Goal: Task Accomplishment & Management: Use online tool/utility

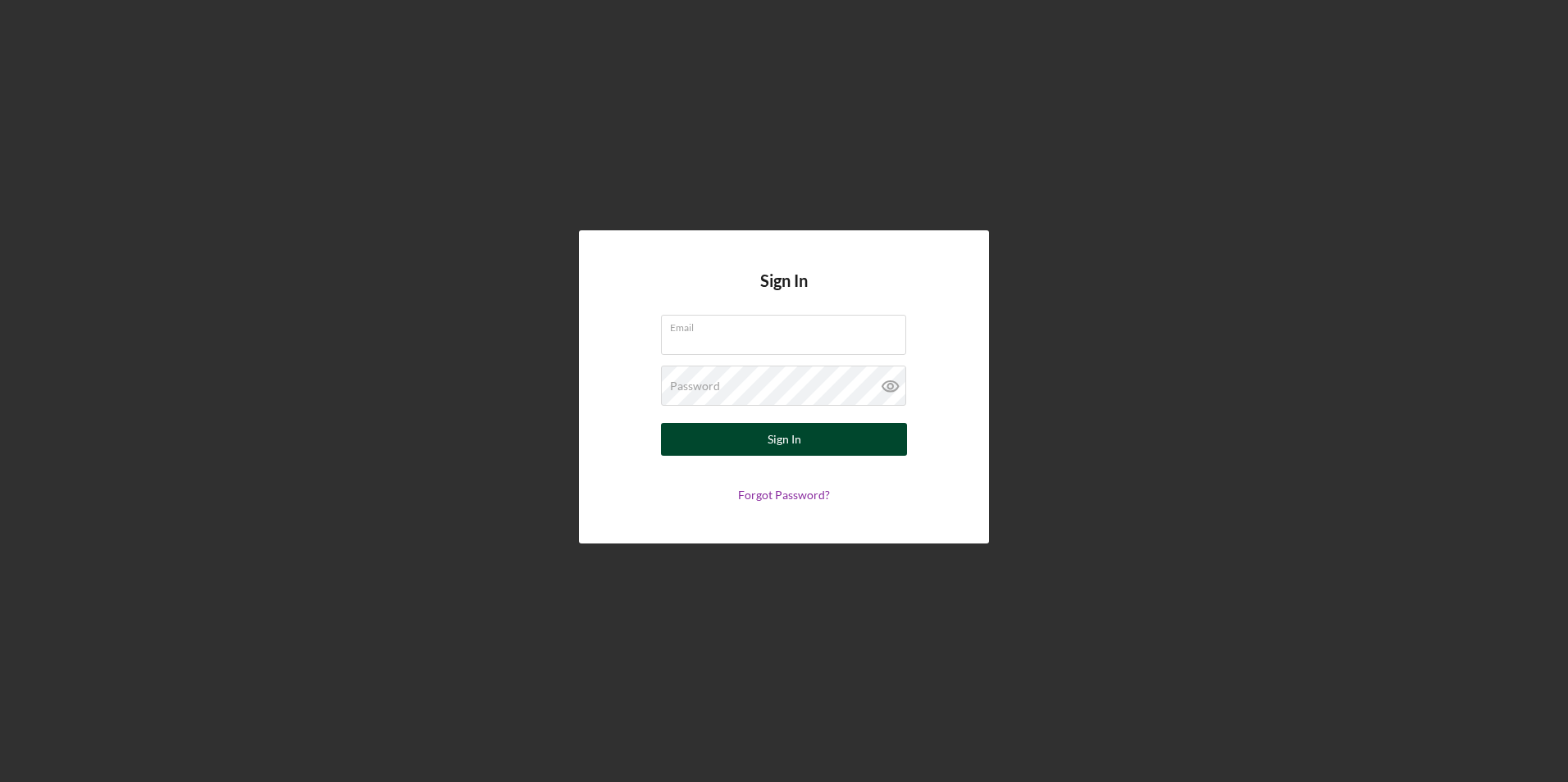
type input "[EMAIL_ADDRESS][DOMAIN_NAME]"
click at [813, 442] on button "Sign In" at bounding box center [784, 439] width 246 height 33
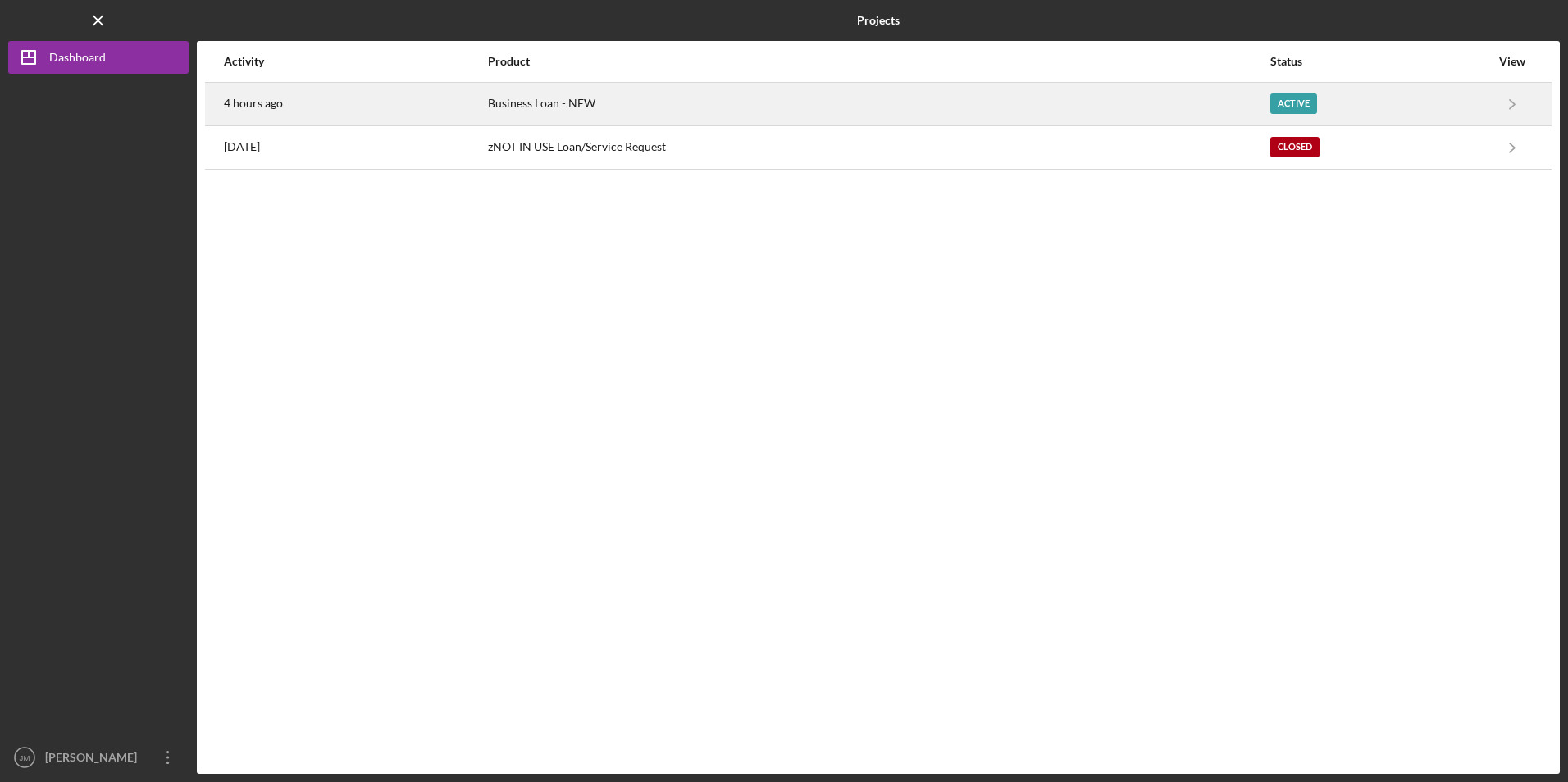
click at [258, 103] on time "4 hours ago" at bounding box center [254, 103] width 59 height 13
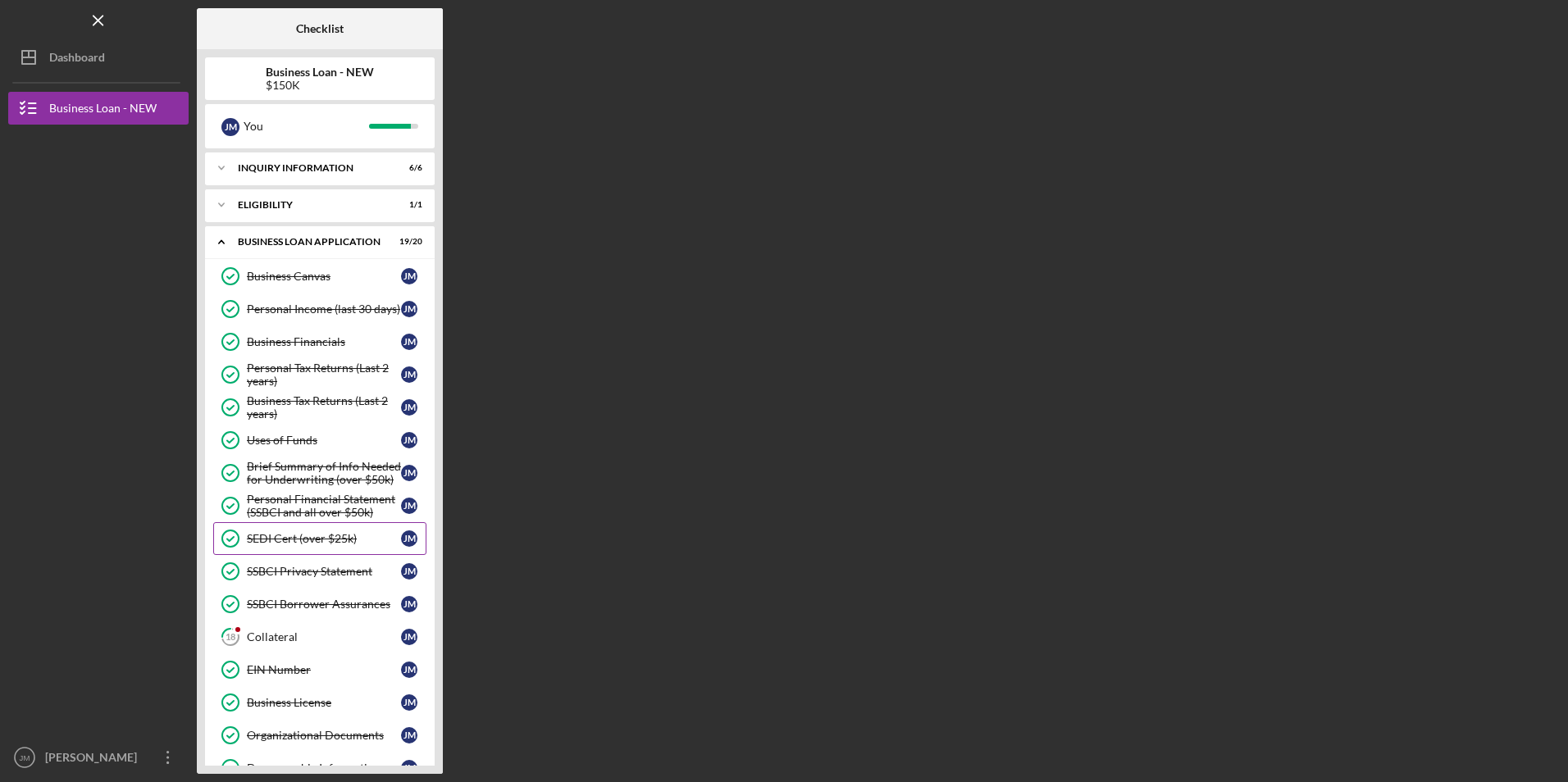
scroll to position [82, 0]
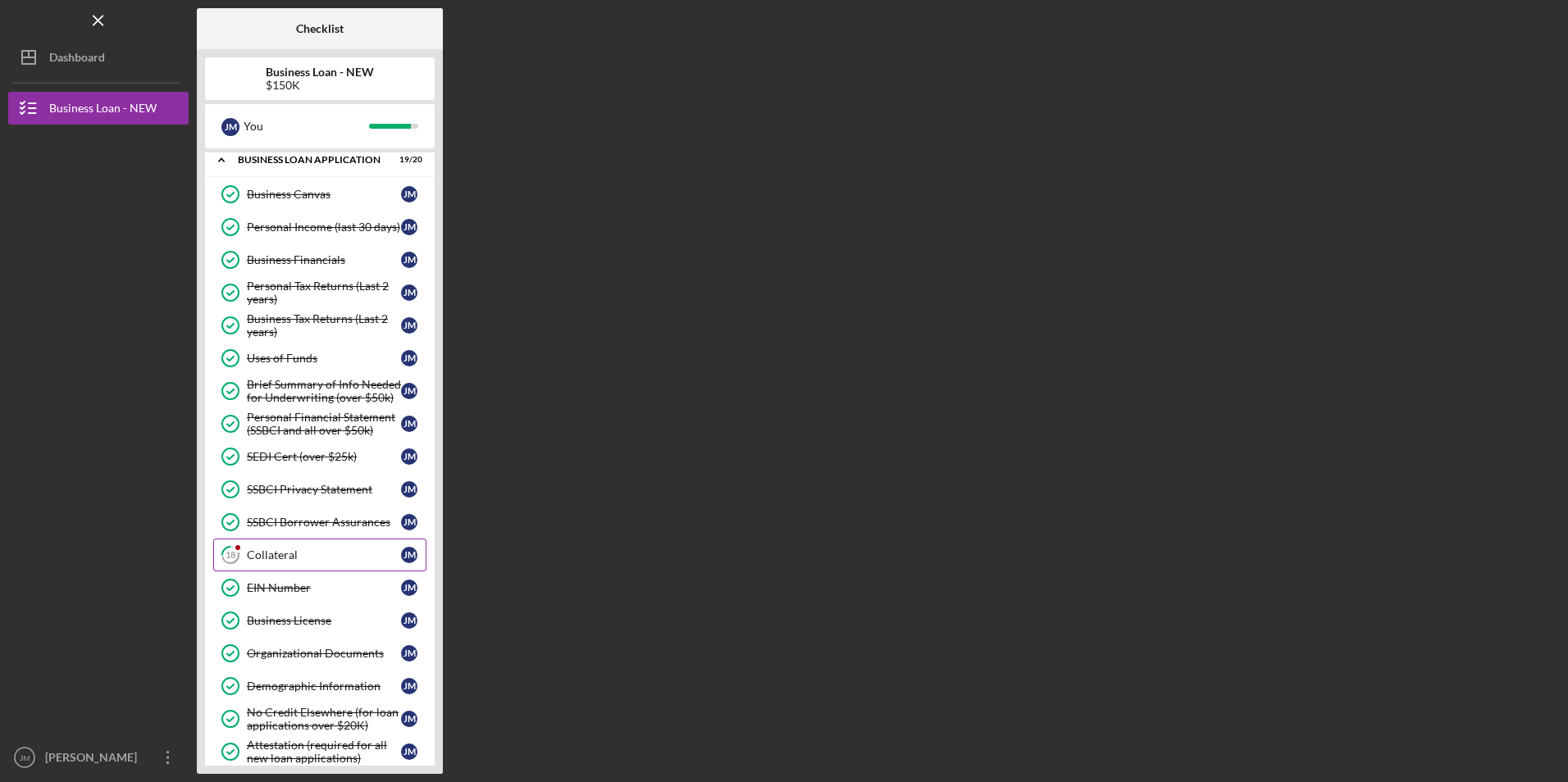
click at [297, 559] on div "Collateral" at bounding box center [324, 554] width 154 height 13
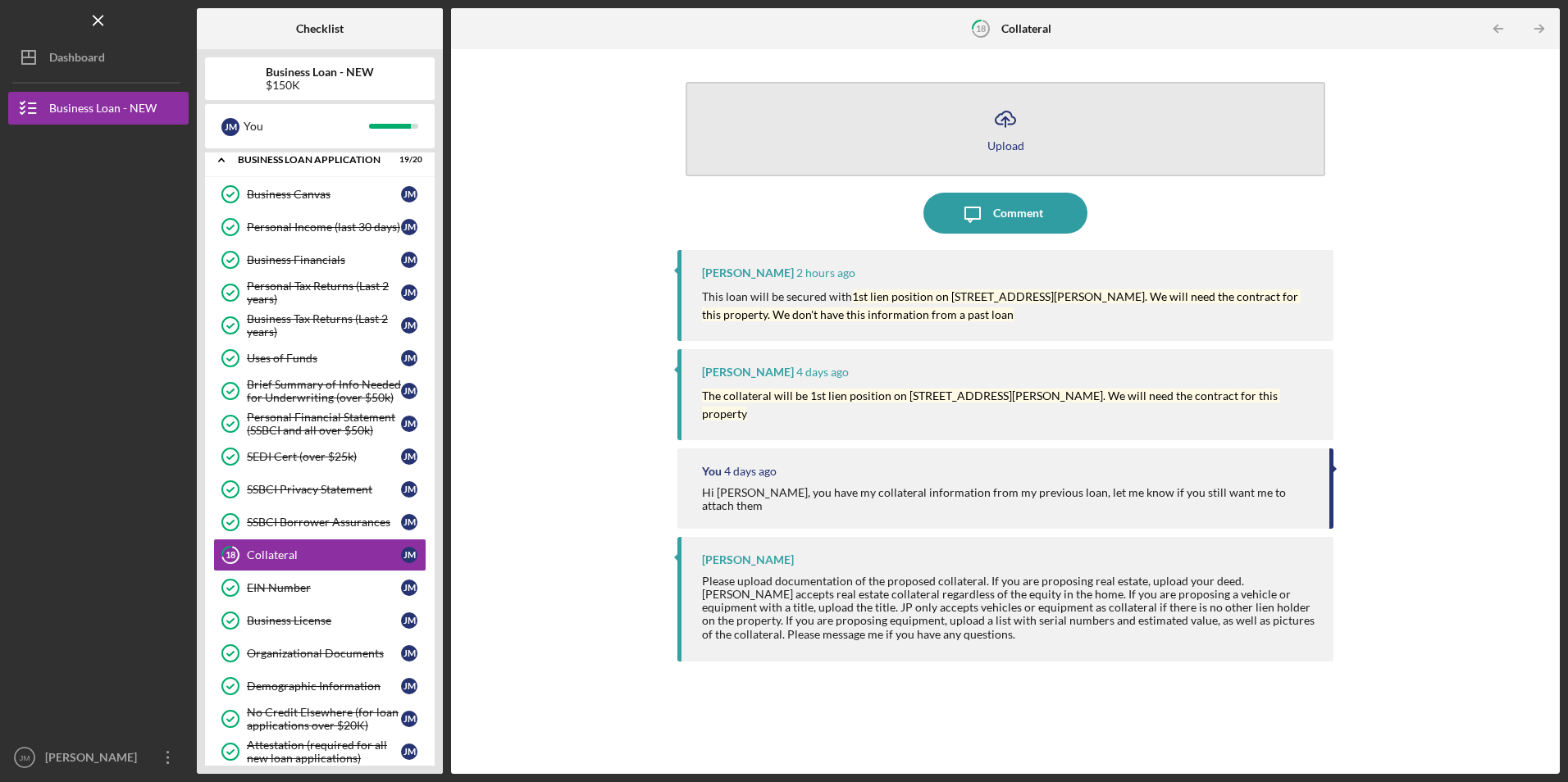
click at [1012, 144] on div "Upload" at bounding box center [1005, 146] width 37 height 13
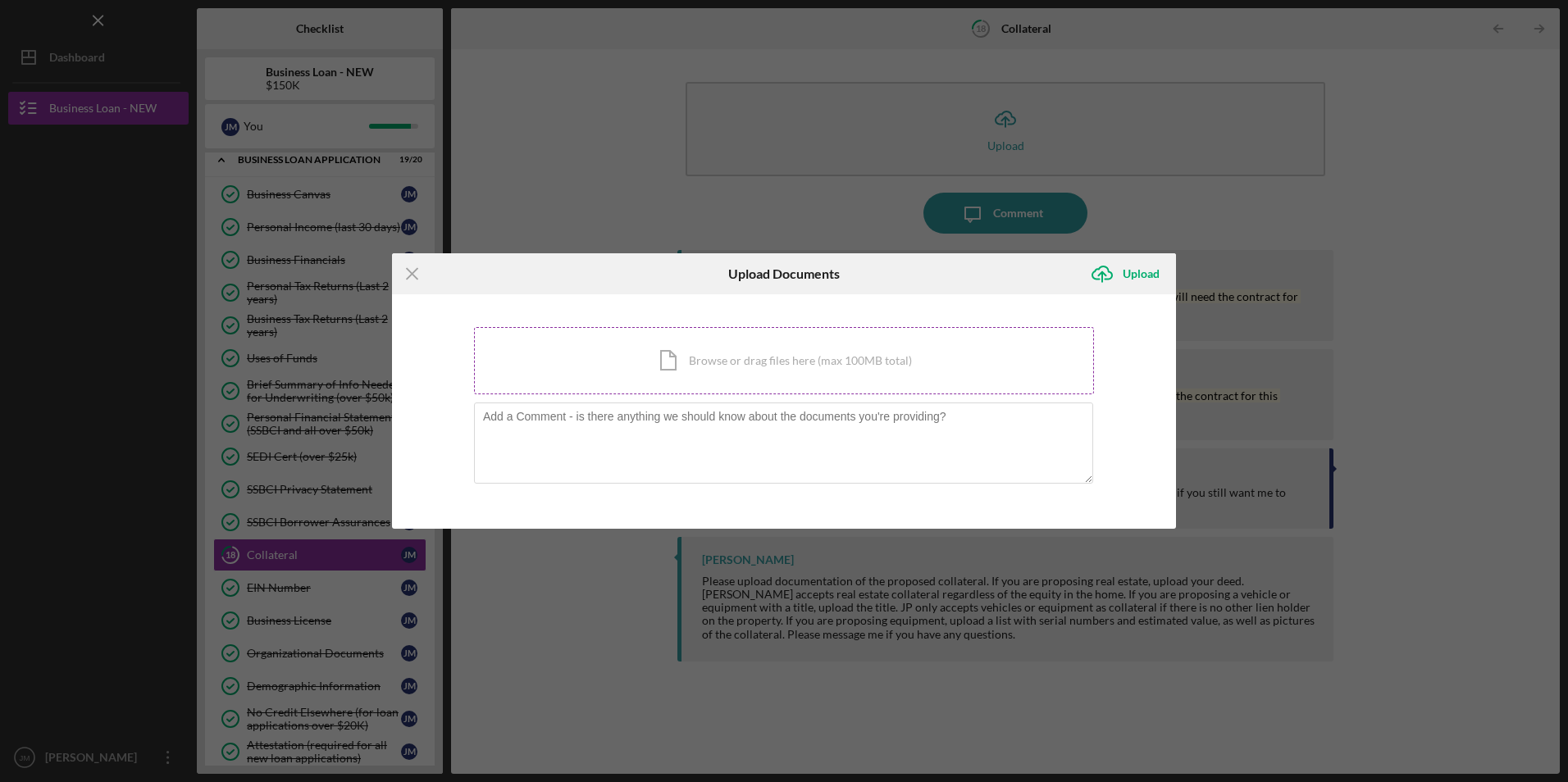
click at [815, 359] on div "Icon/Document Browse or drag files here (max 100MB total) Tap to choose files o…" at bounding box center [784, 360] width 620 height 67
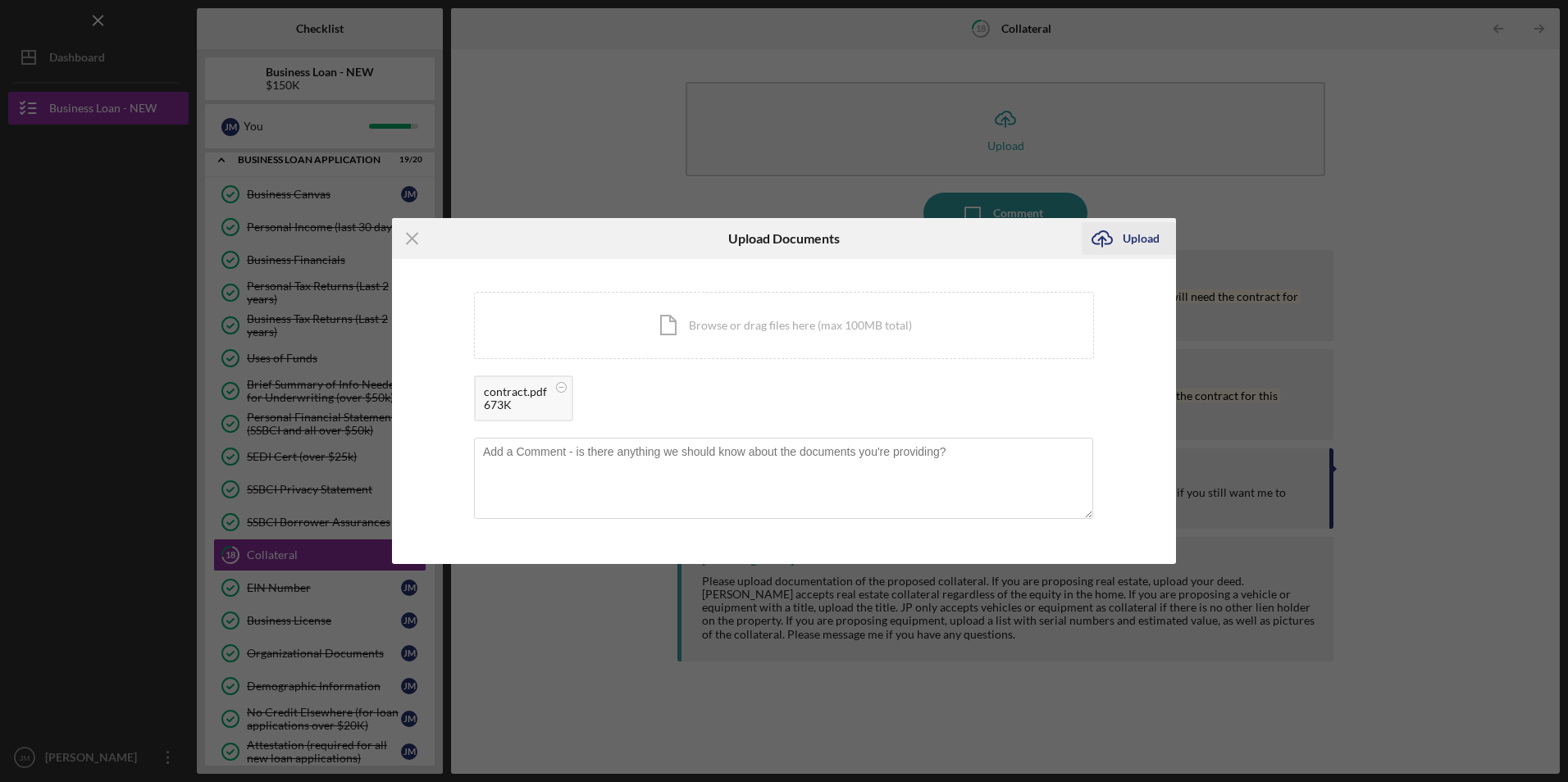
click at [1130, 237] on div "Upload" at bounding box center [1141, 238] width 37 height 33
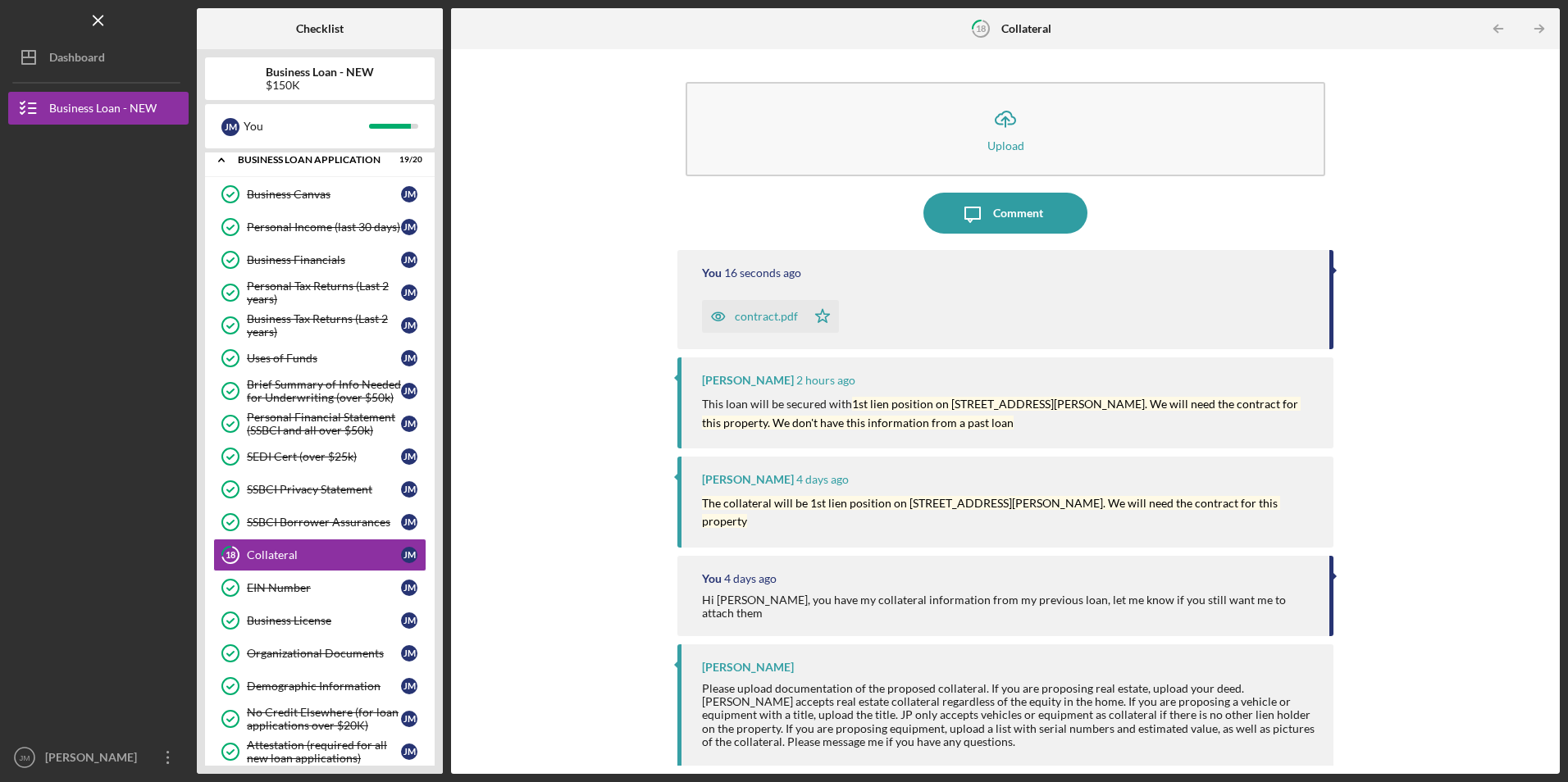
click at [768, 315] on div "contract.pdf" at bounding box center [766, 316] width 63 height 13
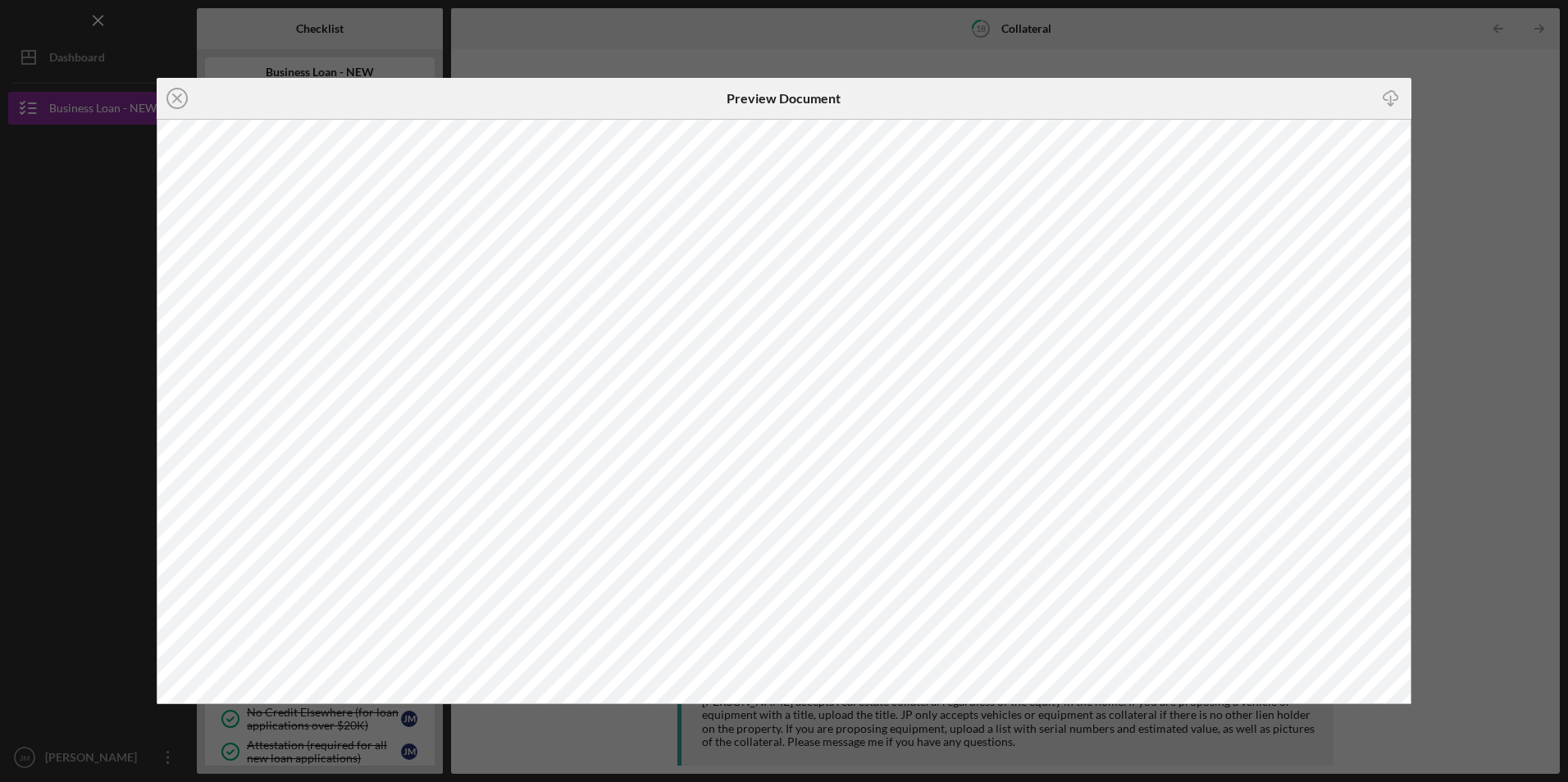
click at [1525, 158] on div "Icon/Close Preview Document Icon/Download" at bounding box center [784, 391] width 1568 height 782
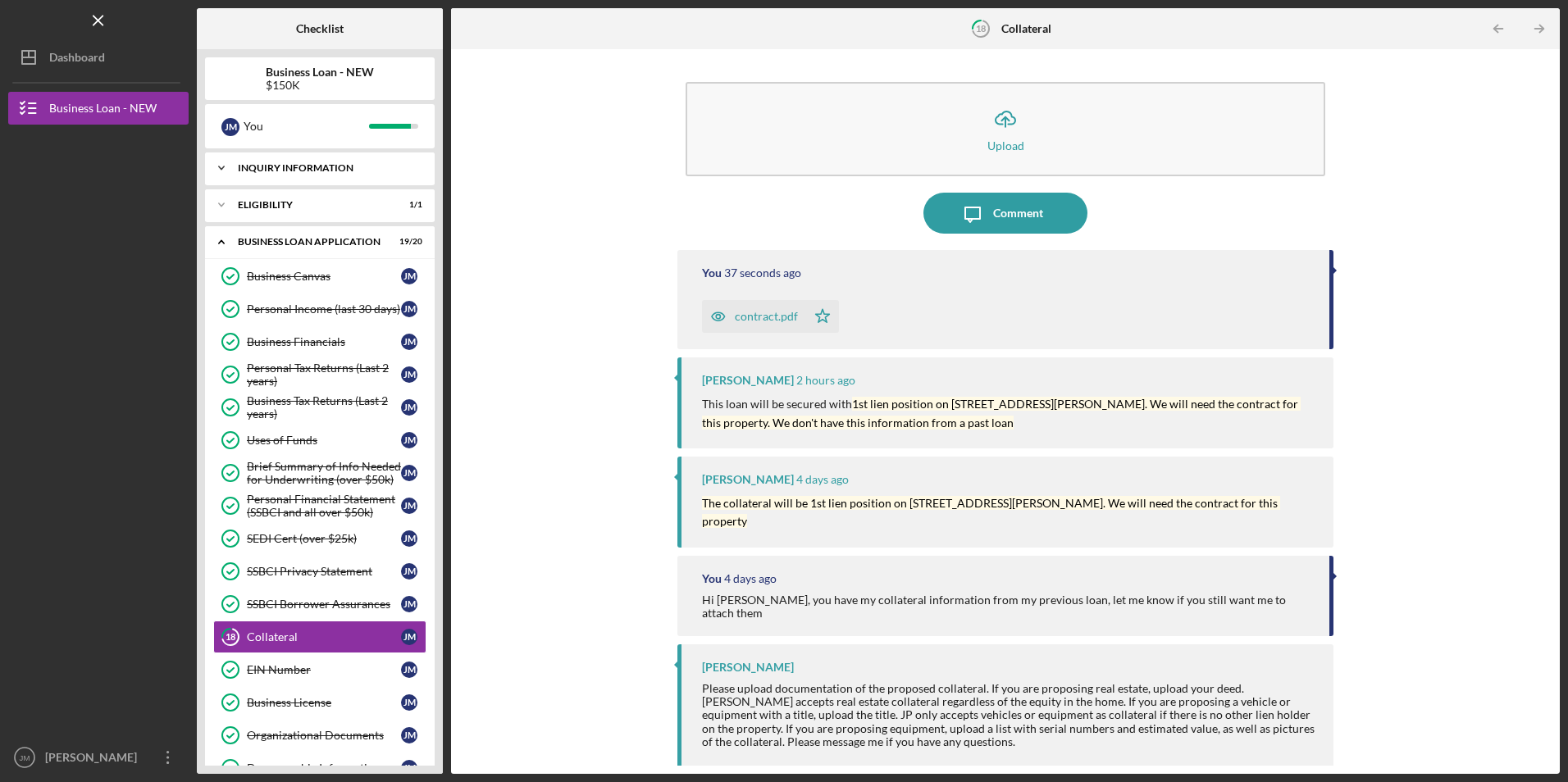
click at [300, 166] on div "INQUIRY INFORMATION" at bounding box center [325, 168] width 177 height 10
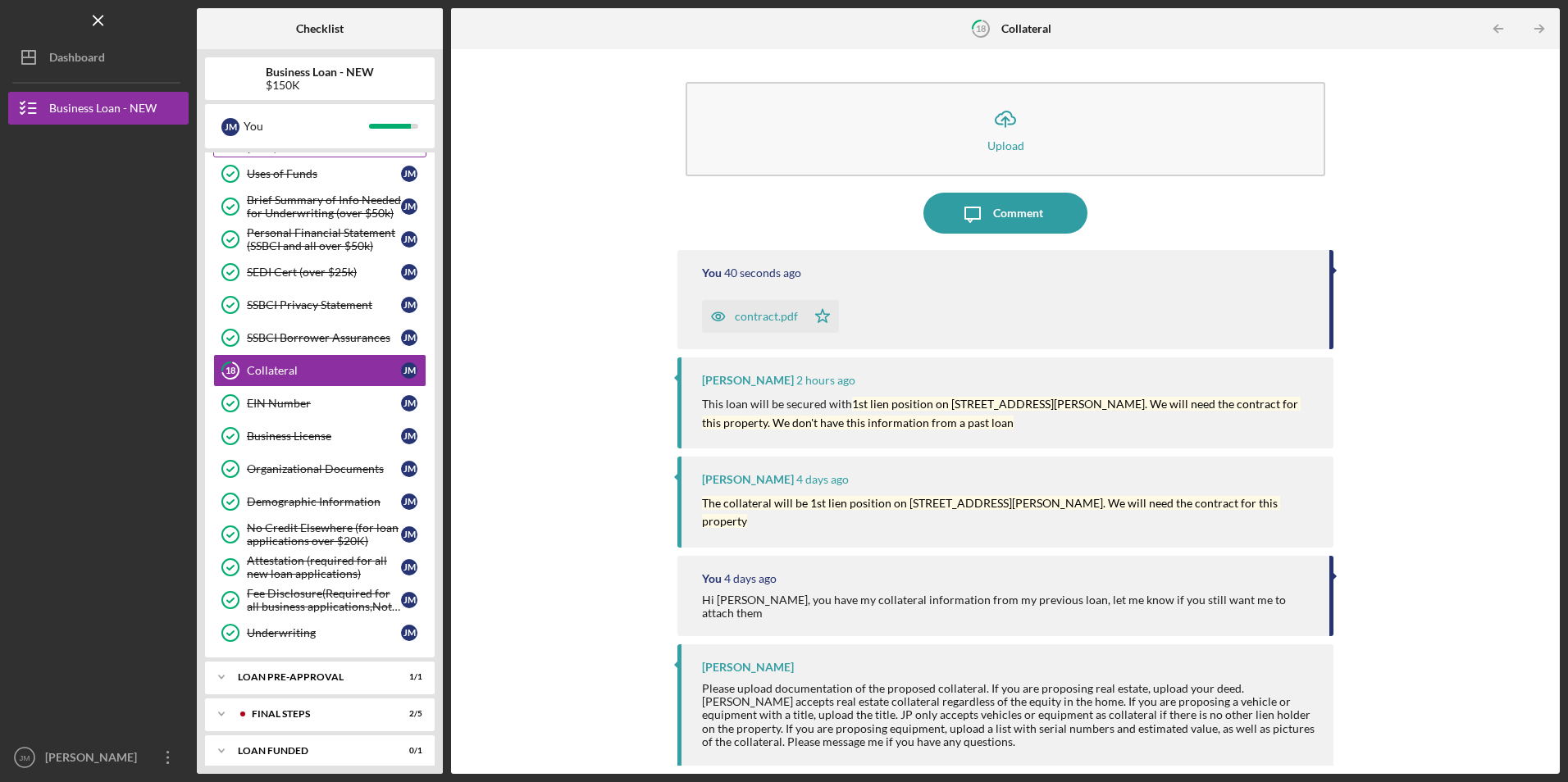
scroll to position [483, 0]
